Goal: Check status: Check status

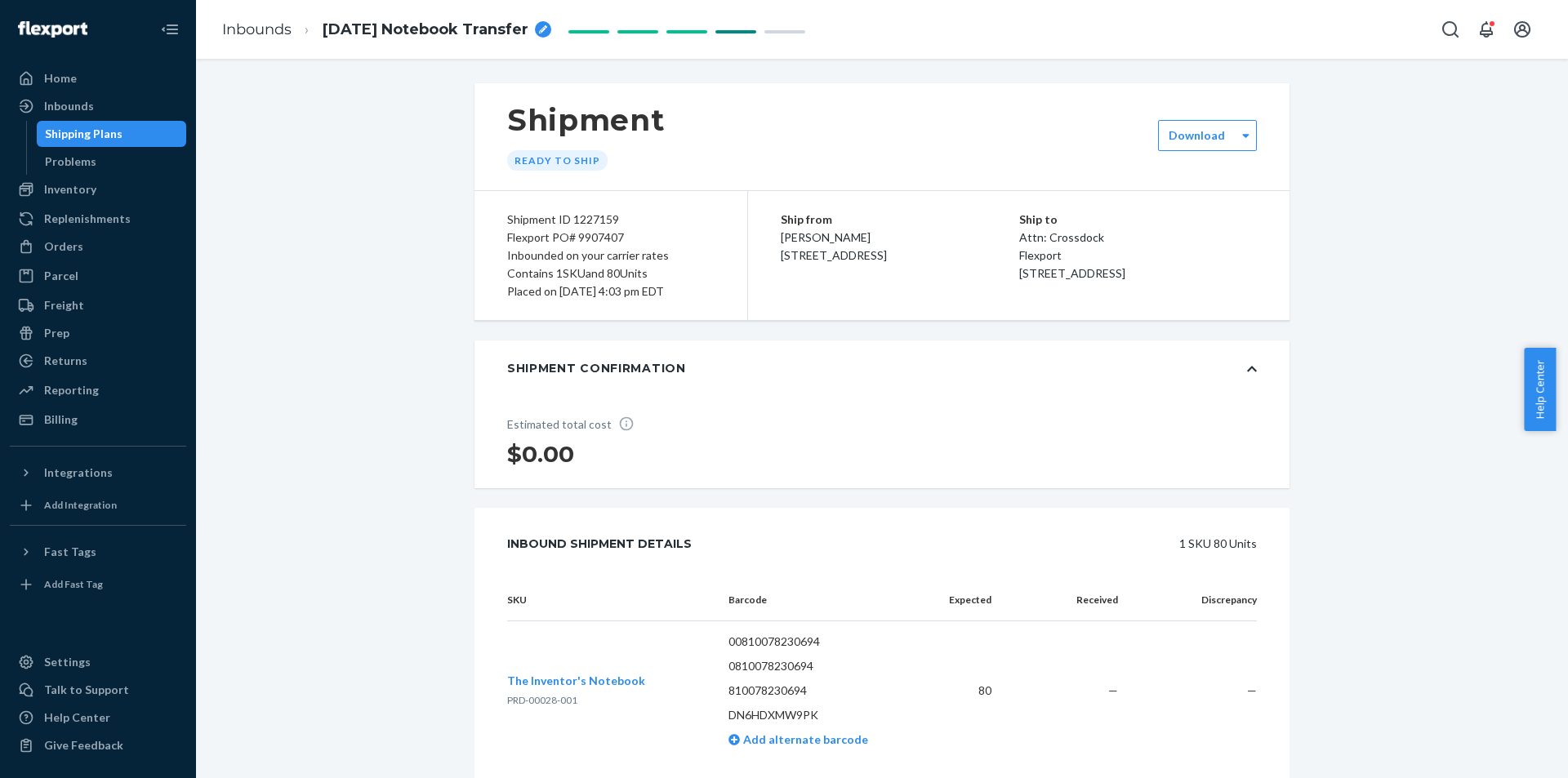
click at [387, 270] on div "Shipment Ready to ship option [object Object], selected. 0 results available. S…" at bounding box center [882, 785] width 1347 height 1402
click at [68, 108] on div "Inbounds" at bounding box center [69, 106] width 50 height 17
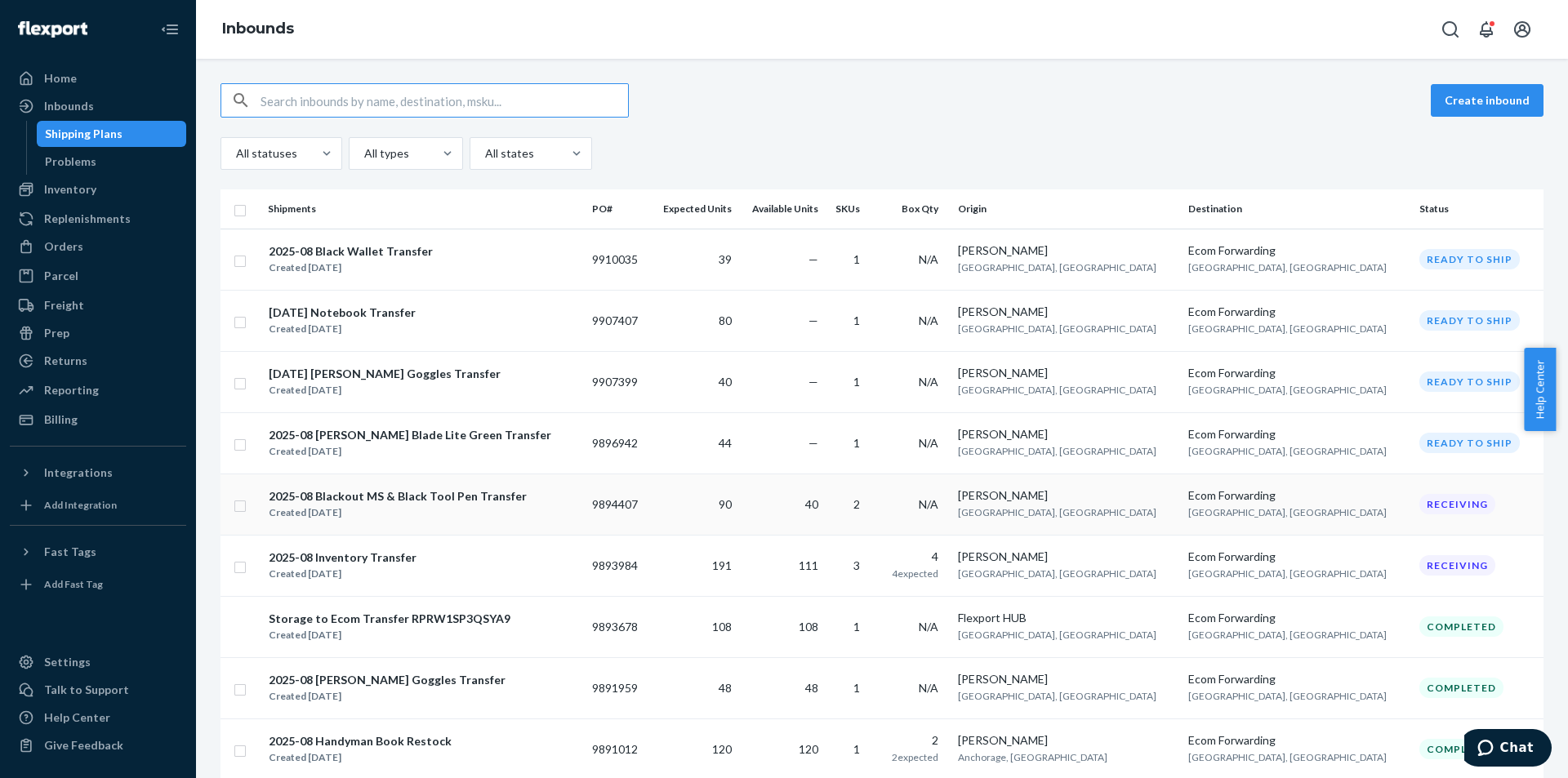
click at [478, 497] on div "2025-08 Blackout MS & Black Tool Pen Transfer" at bounding box center [397, 497] width 258 height 17
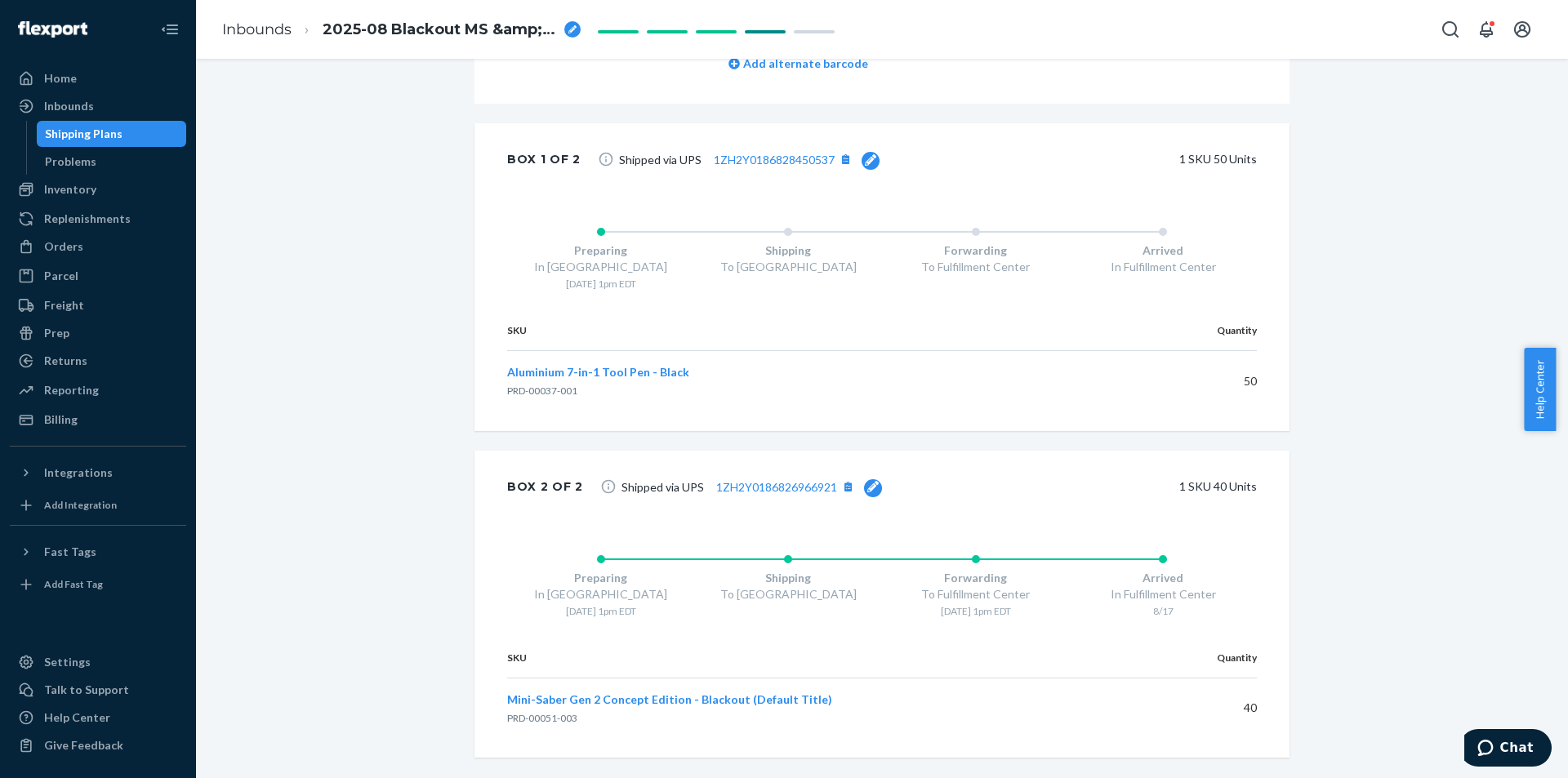
scroll to position [815, 0]
click at [98, 138] on div "Shipping Plans" at bounding box center [84, 134] width 78 height 17
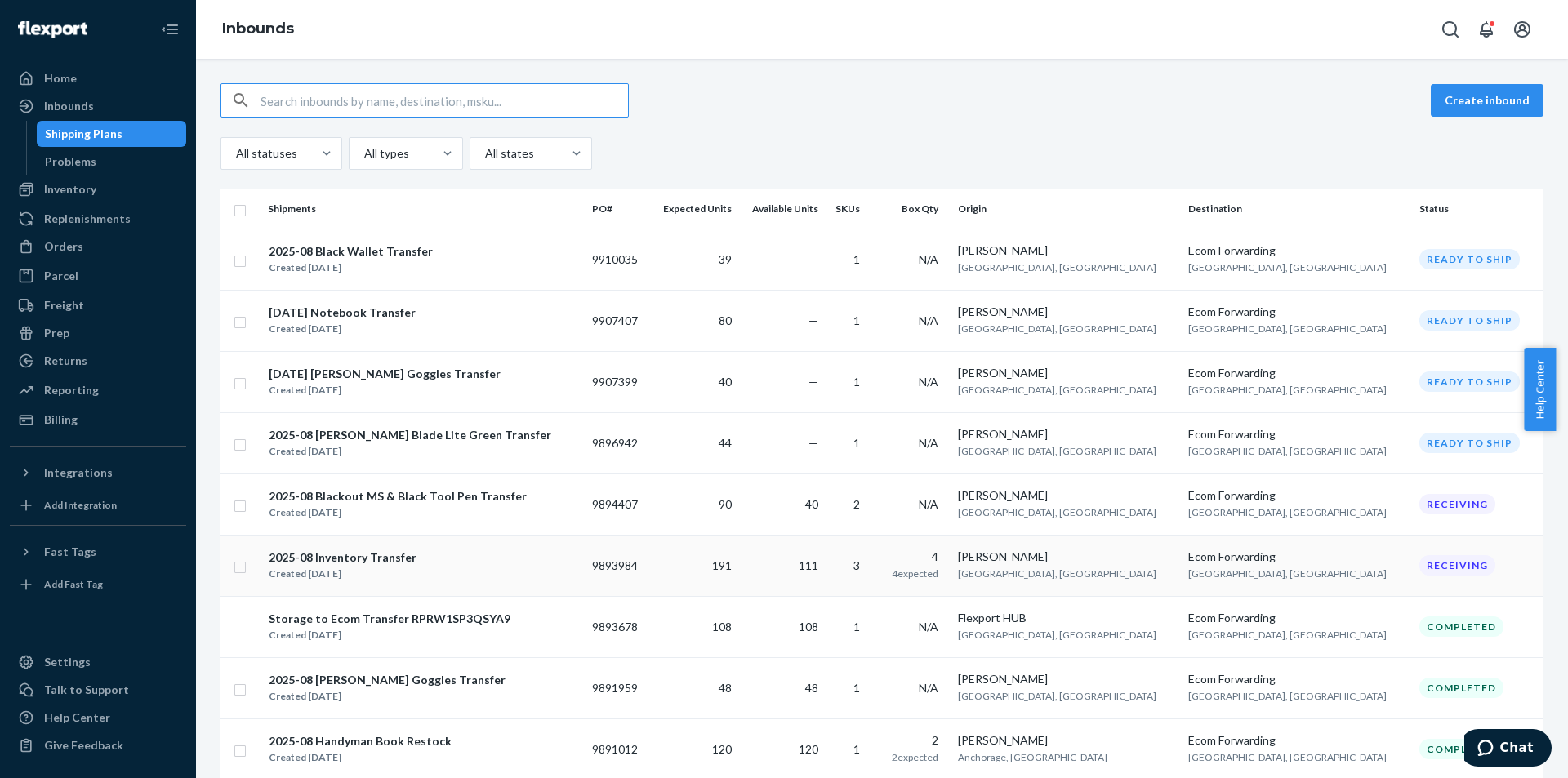
click at [373, 562] on div "2025-08 Inventory Transfer" at bounding box center [342, 558] width 148 height 17
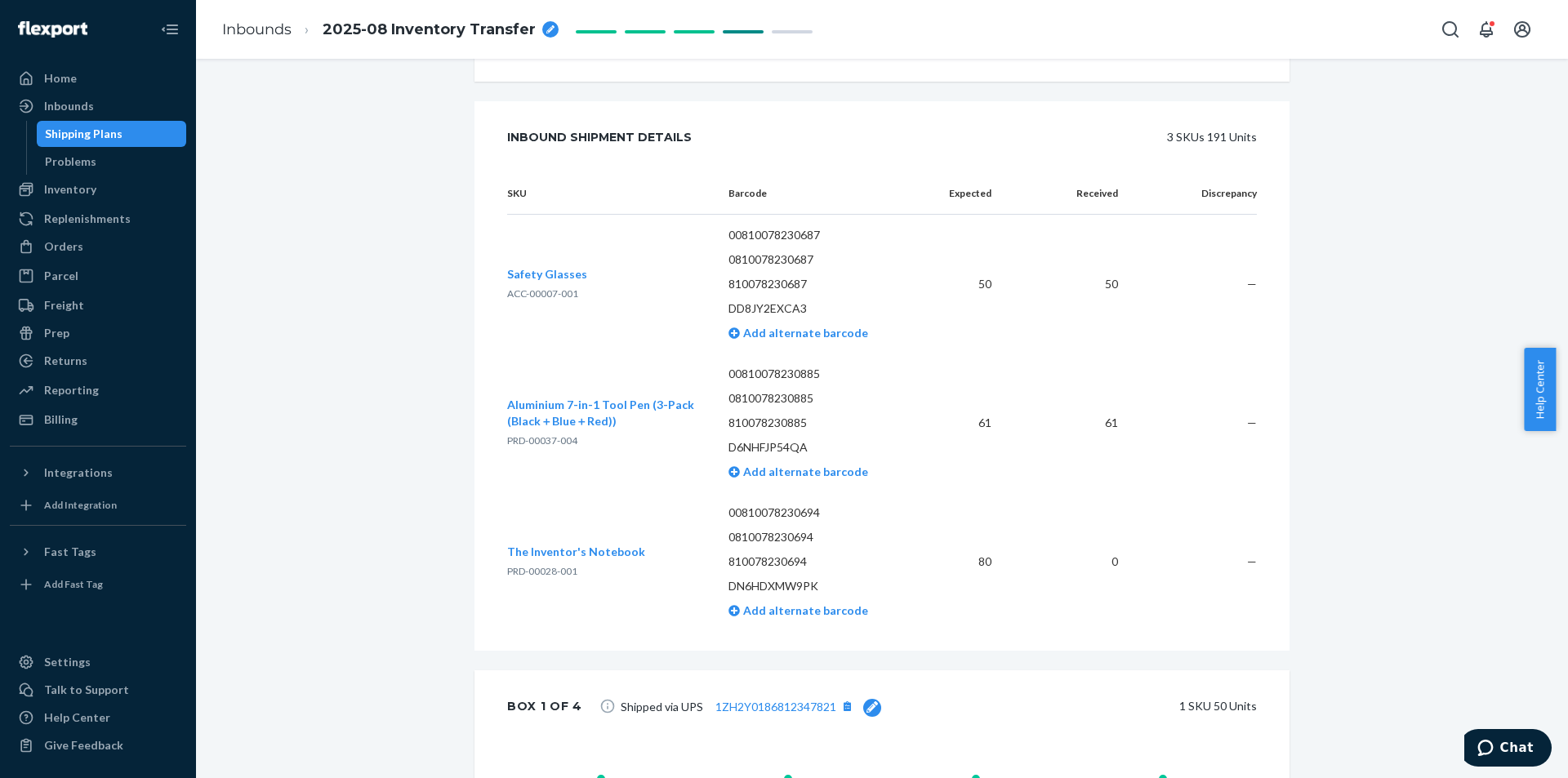
scroll to position [407, 0]
click at [107, 133] on div "Shipping Plans" at bounding box center [84, 134] width 78 height 17
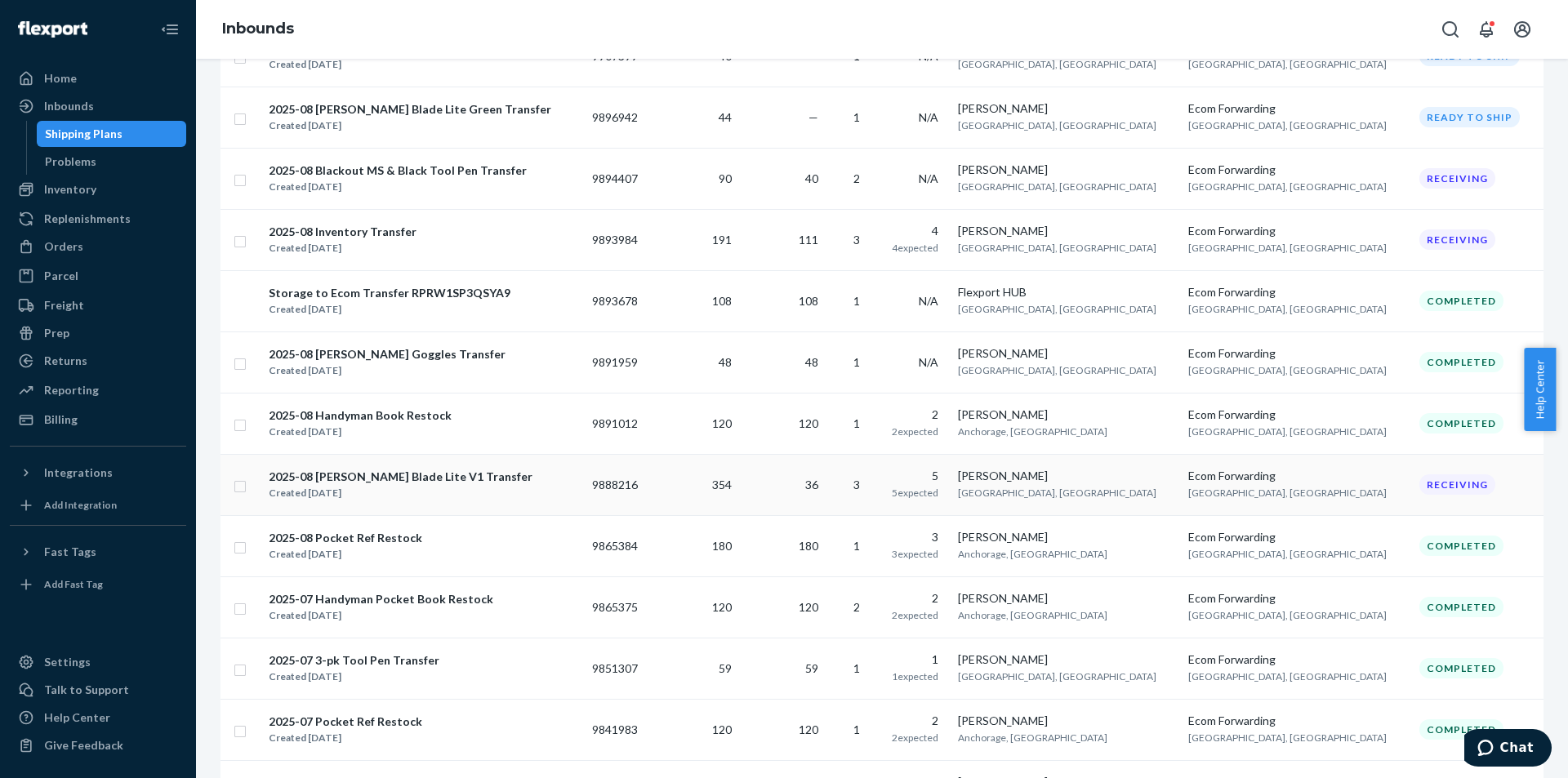
scroll to position [327, 0]
click at [435, 471] on div "2025-08 [PERSON_NAME] Blade Lite V1 Transfer" at bounding box center [400, 476] width 264 height 17
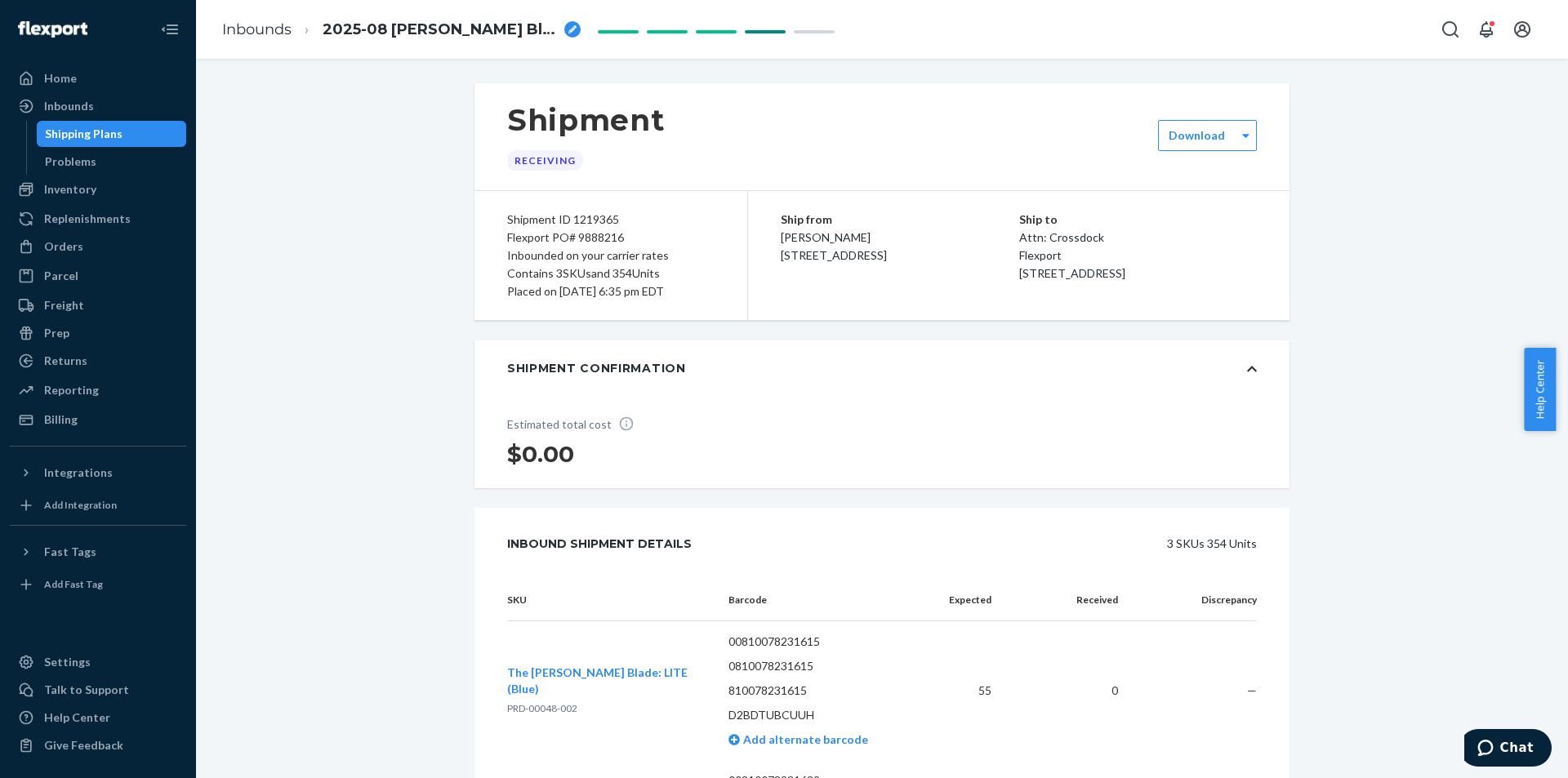
click at [103, 135] on div "Shipping Plans" at bounding box center [84, 134] width 78 height 17
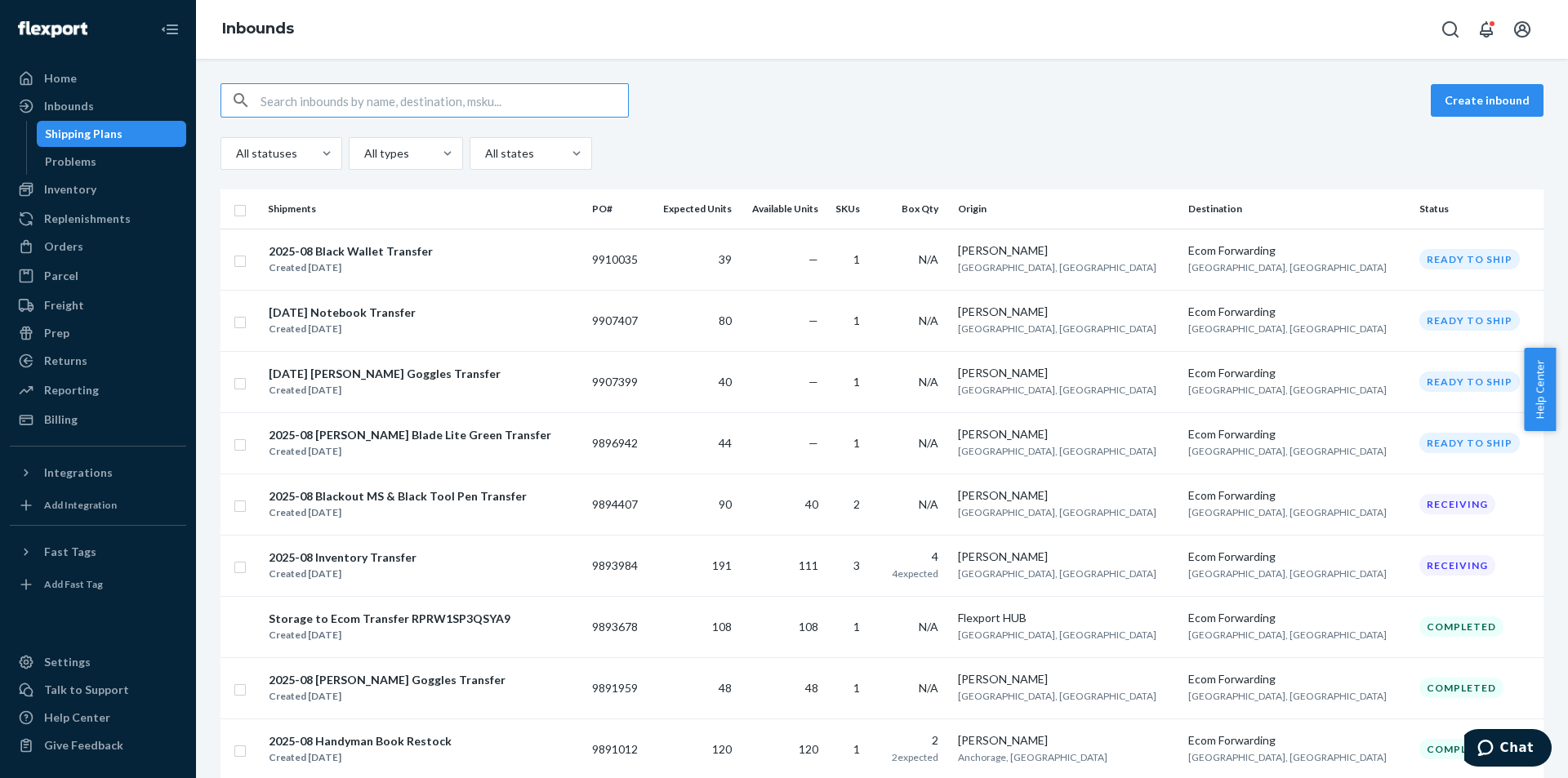
click at [895, 137] on div "All statuses All types All states" at bounding box center [882, 153] width 1323 height 32
click at [710, 124] on div "Create inbound All statuses All types All states" at bounding box center [882, 127] width 1323 height 87
